Goal: Task Accomplishment & Management: Manage account settings

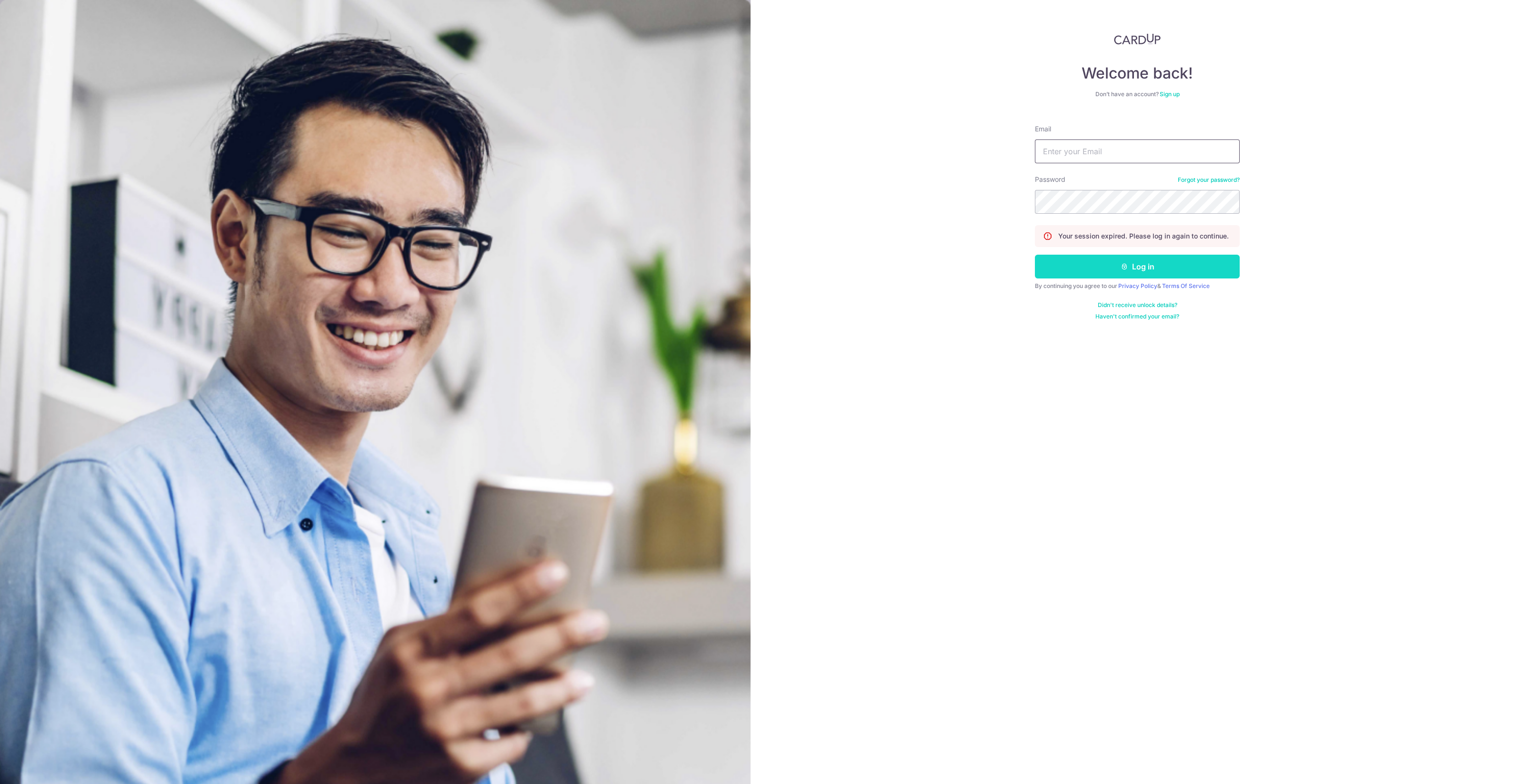
type input "[EMAIL_ADDRESS][DOMAIN_NAME]"
click at [1109, 263] on button "Log in" at bounding box center [1137, 267] width 205 height 24
